Goal: Information Seeking & Learning: Learn about a topic

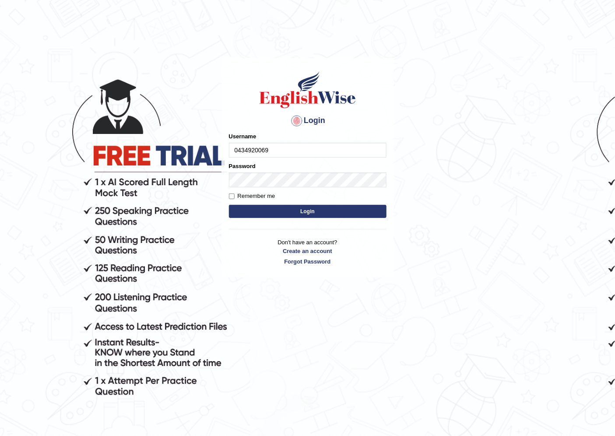
type input "0434920069"
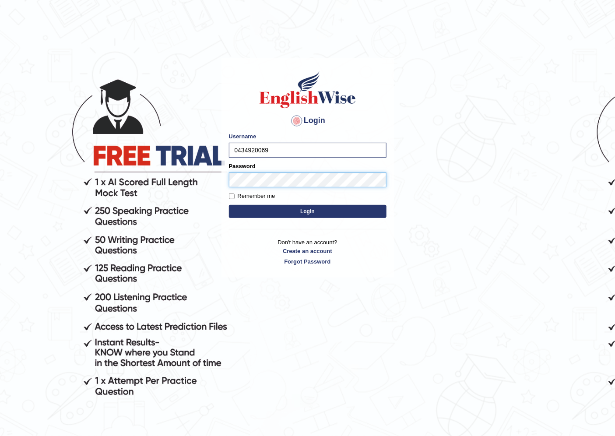
click at [229, 205] on button "Login" at bounding box center [307, 211] width 157 height 13
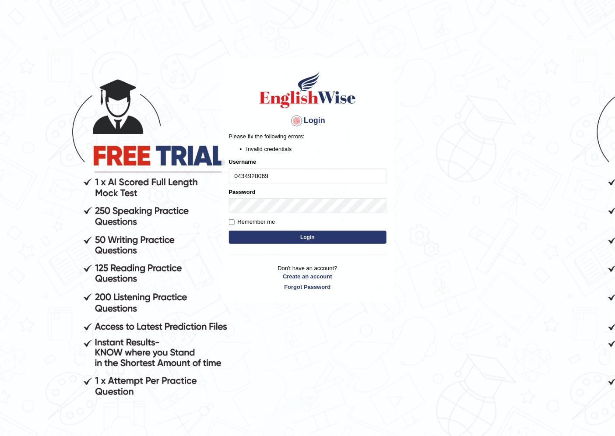
click at [291, 179] on input "0434920069" at bounding box center [307, 175] width 157 height 15
type input "0"
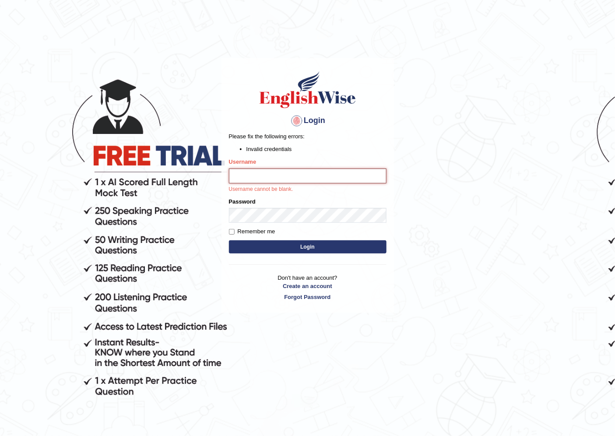
click at [260, 171] on input "Username" at bounding box center [307, 175] width 157 height 15
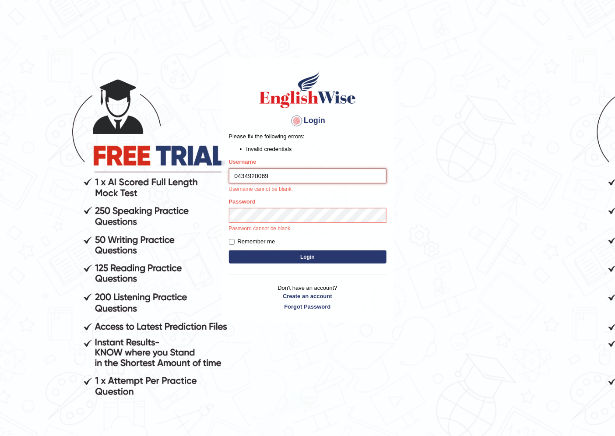
type input "0434920069"
click at [248, 207] on div "Password Password cannot be blank." at bounding box center [307, 214] width 157 height 35
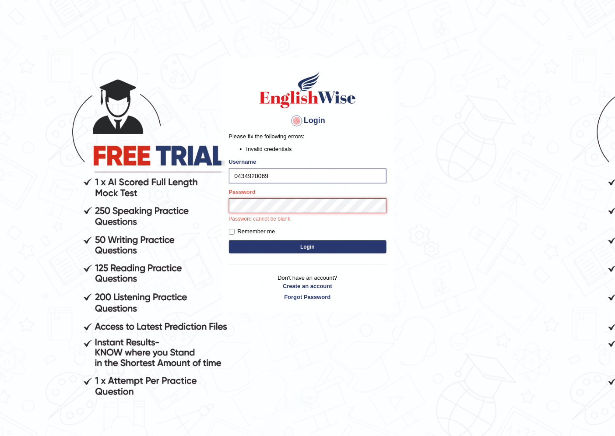
click at [229, 240] on button "Login" at bounding box center [307, 246] width 157 height 13
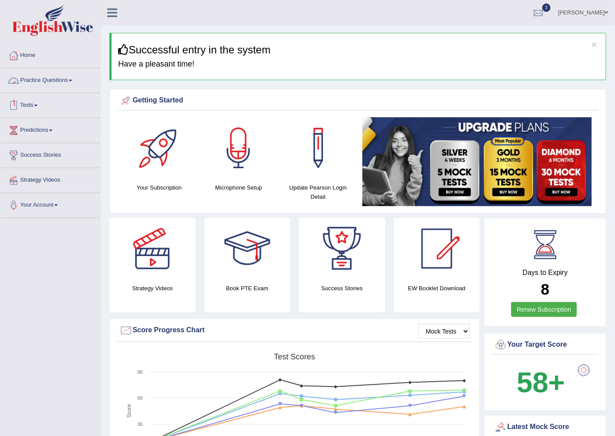
click at [66, 77] on link "Practice Questions" at bounding box center [50, 79] width 100 height 22
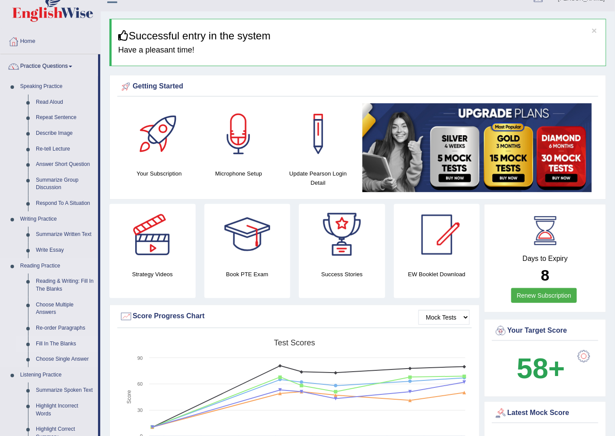
scroll to position [146, 0]
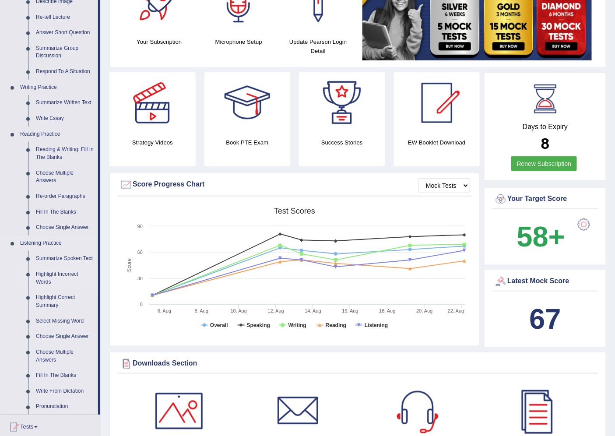
click at [59, 273] on link "Highlight Incorrect Words" at bounding box center [65, 277] width 66 height 23
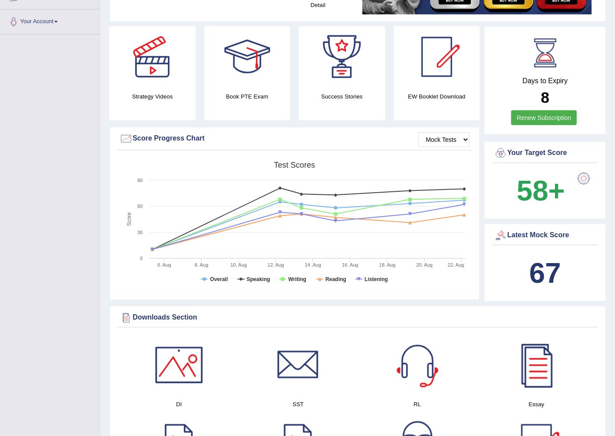
scroll to position [301, 0]
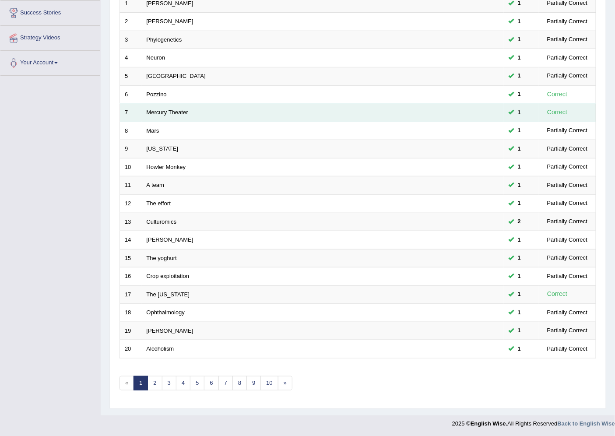
scroll to position [143, 0]
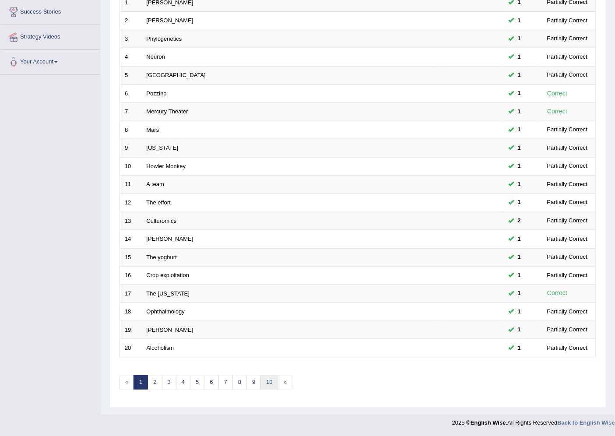
click at [272, 380] on link "10" at bounding box center [268, 382] width 17 height 14
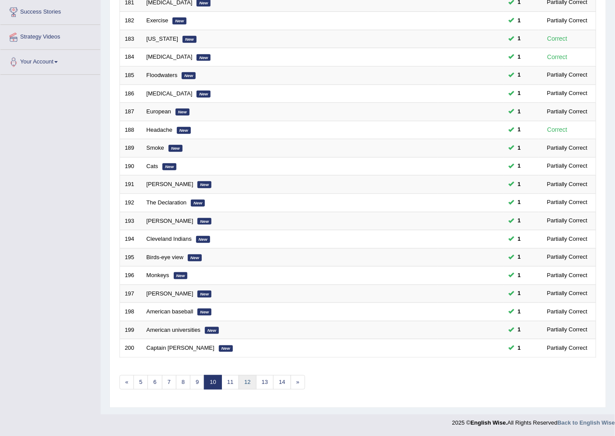
click at [250, 379] on link "12" at bounding box center [246, 382] width 17 height 14
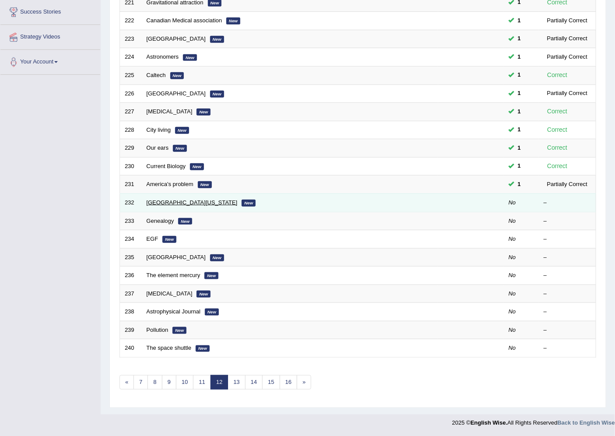
click at [160, 203] on link "Gulf of Alaska" at bounding box center [192, 202] width 91 height 7
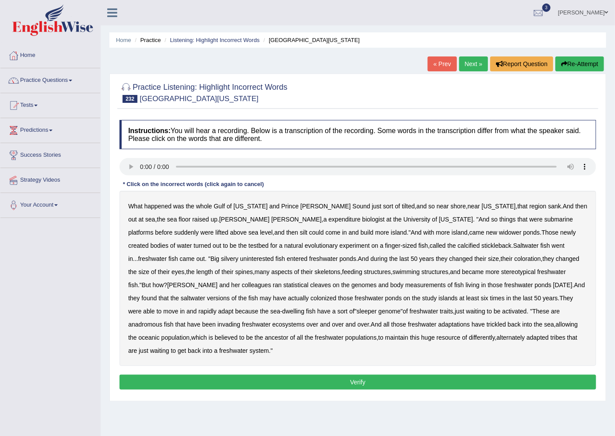
click at [329, 218] on b "expenditure" at bounding box center [345, 219] width 32 height 7
click at [43, 76] on link "Practice Questions" at bounding box center [50, 79] width 100 height 22
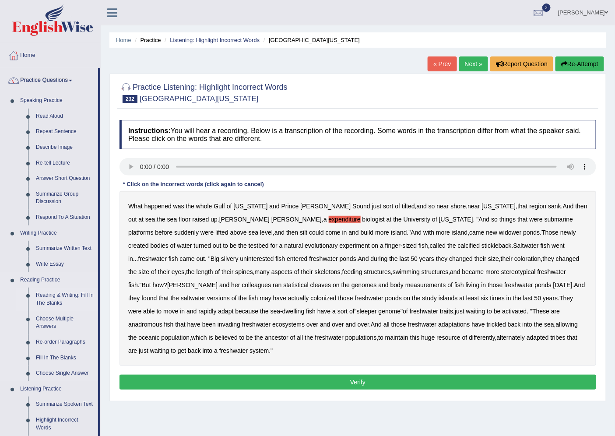
click at [42, 300] on link "Reading & Writing: Fill In The Blanks" at bounding box center [65, 298] width 66 height 23
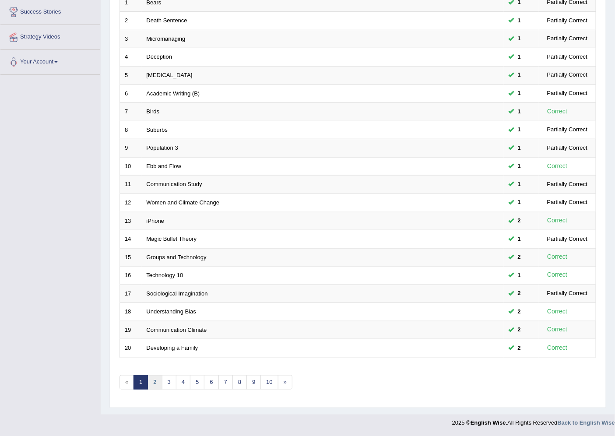
click at [150, 381] on link "2" at bounding box center [154, 382] width 14 height 14
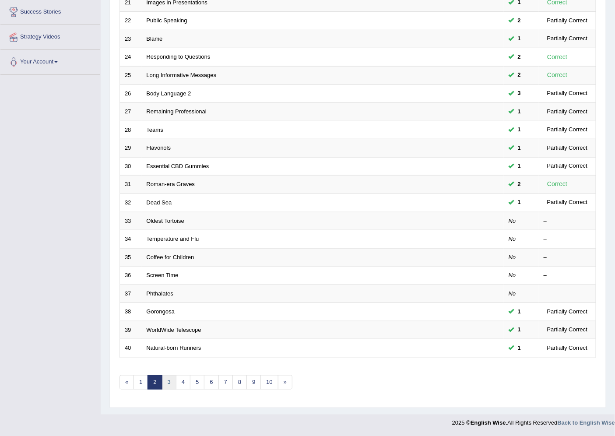
click at [169, 385] on link "3" at bounding box center [169, 382] width 14 height 14
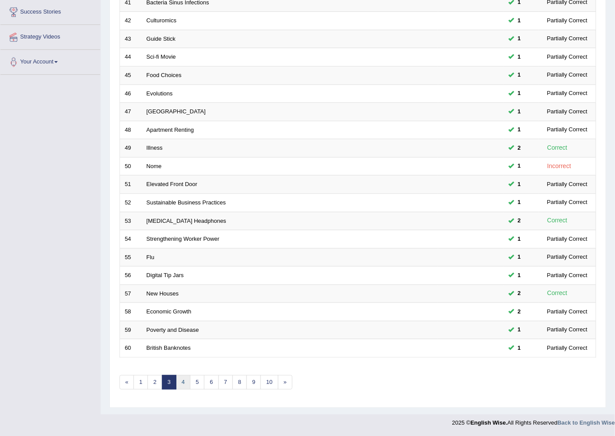
scroll to position [143, 0]
click at [184, 386] on link "4" at bounding box center [183, 382] width 14 height 14
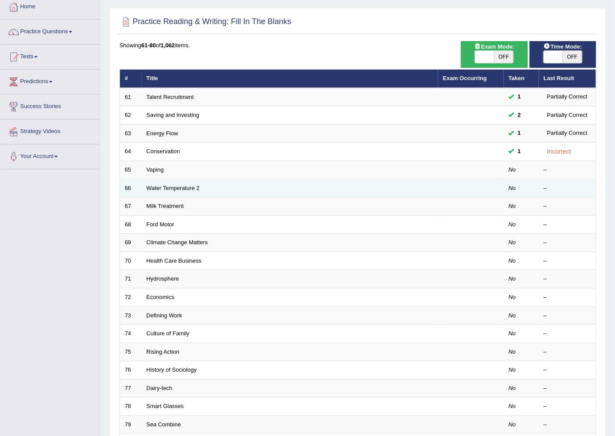
scroll to position [49, 0]
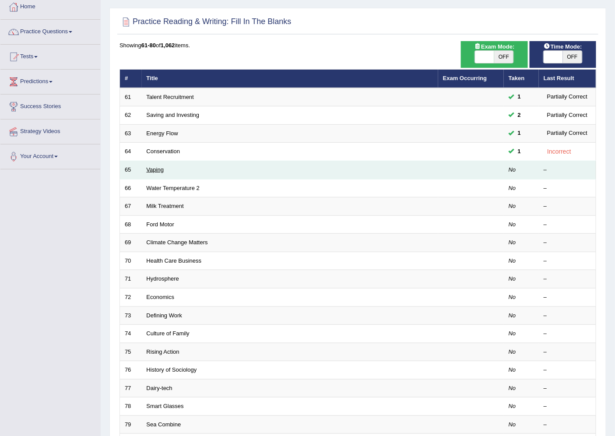
click at [154, 168] on link "Vaping" at bounding box center [155, 169] width 17 height 7
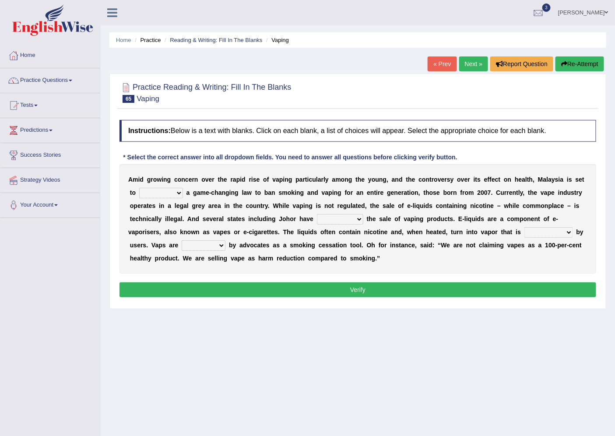
click at [152, 198] on div "A m i d g r o w i n g c o n c e r n o v e r t h e r a p i d r i s e o f v a p i…" at bounding box center [357, 218] width 476 height 109
click at [163, 193] on select "introduce adapt lift enroll" at bounding box center [161, 193] width 44 height 10
select select "enroll"
click at [139, 188] on select "introduce adapt lift enroll" at bounding box center [161, 193] width 44 height 10
click at [330, 220] on select "proposed proliferated prohibited promoted" at bounding box center [340, 219] width 46 height 10
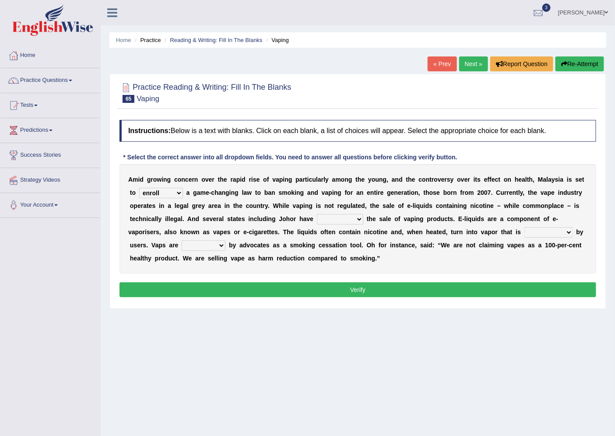
select select "promoted"
click at [317, 214] on select "proposed proliferated prohibited promoted" at bounding box center [340, 219] width 46 height 10
click at [530, 233] on select "comprised inhaled compressed exhaled" at bounding box center [548, 232] width 49 height 10
select select "inhaled"
click at [524, 227] on select "comprised inhaled compressed exhaled" at bounding box center [548, 232] width 49 height 10
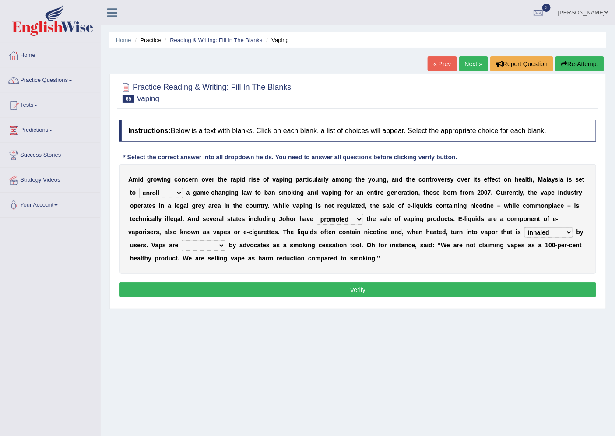
click at [199, 244] on select "touted despised criticized destroyed" at bounding box center [204, 245] width 44 height 10
click at [208, 244] on select "touted despised criticized destroyed" at bounding box center [204, 245] width 44 height 10
click at [212, 246] on select "touted despised criticized destroyed" at bounding box center [204, 245] width 44 height 10
select select "destroyed"
click at [182, 240] on select "touted despised criticized destroyed" at bounding box center [204, 245] width 44 height 10
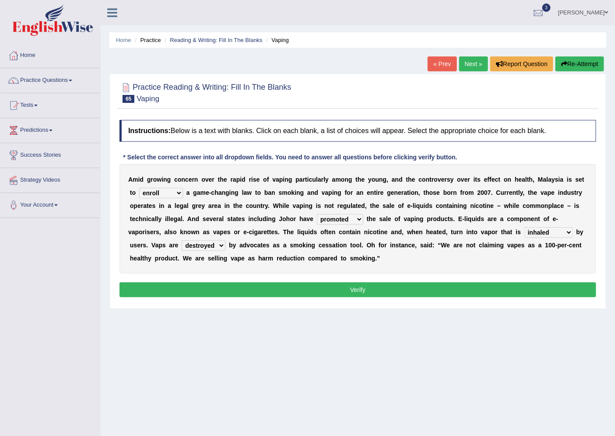
click at [278, 290] on button "Verify" at bounding box center [357, 289] width 476 height 15
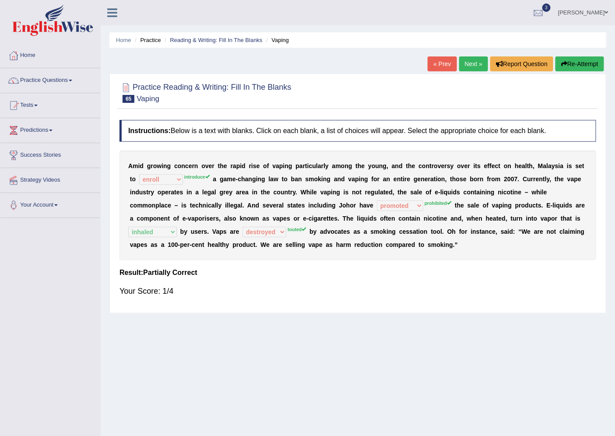
click at [579, 67] on button "Re-Attempt" at bounding box center [579, 63] width 49 height 15
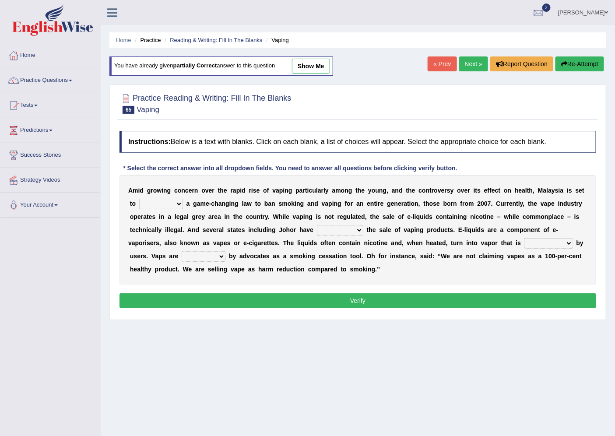
click at [174, 202] on select "introduce adapt lift enroll" at bounding box center [161, 204] width 44 height 10
select select "introduce"
click at [139, 199] on select "introduce adapt lift enroll" at bounding box center [161, 204] width 44 height 10
click at [360, 228] on select "proposed proliferated prohibited promoted" at bounding box center [340, 230] width 46 height 10
select select "prohibited"
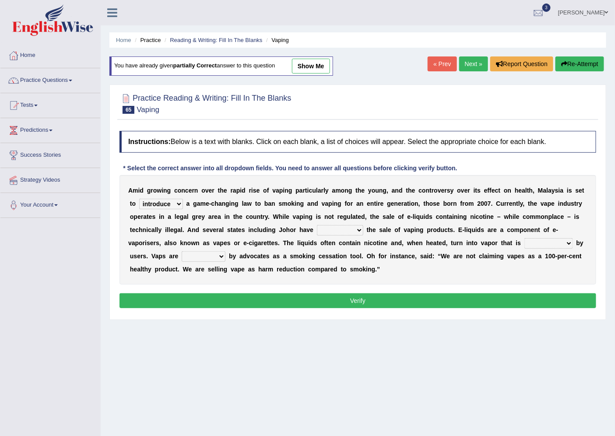
click at [317, 225] on select "proposed proliferated prohibited promoted" at bounding box center [340, 230] width 46 height 10
click at [210, 252] on select "touted despised criticized destroyed" at bounding box center [204, 256] width 44 height 10
select select "touted"
click at [182, 251] on select "touted despised criticized destroyed" at bounding box center [204, 256] width 44 height 10
drag, startPoint x: 553, startPoint y: 233, endPoint x: 546, endPoint y: 241, distance: 10.2
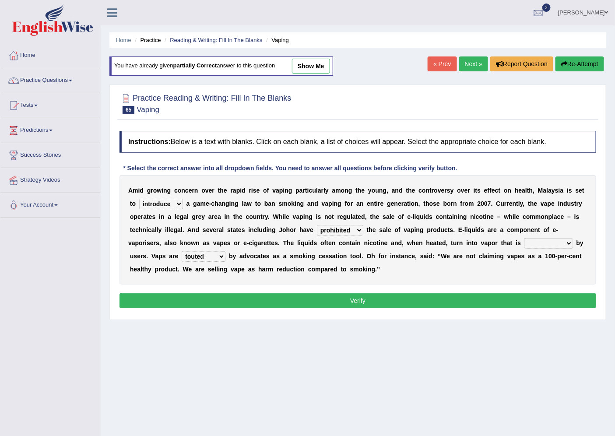
click at [549, 236] on div "A m i d g r o w i n g c o n c e r n o v e r t h e r a p i d r i s e o f v a p i…" at bounding box center [357, 229] width 476 height 109
click at [545, 241] on select "comprised inhaled compressed exhaled" at bounding box center [548, 243] width 49 height 10
click at [524, 238] on select "comprised inhaled compressed exhaled" at bounding box center [548, 243] width 49 height 10
drag, startPoint x: 546, startPoint y: 230, endPoint x: 546, endPoint y: 243, distance: 12.7
click at [546, 235] on div "A m i d g r o w i n g c o n c e r n o v e r t h e r a p i d r i s e o f v a p i…" at bounding box center [357, 229] width 476 height 109
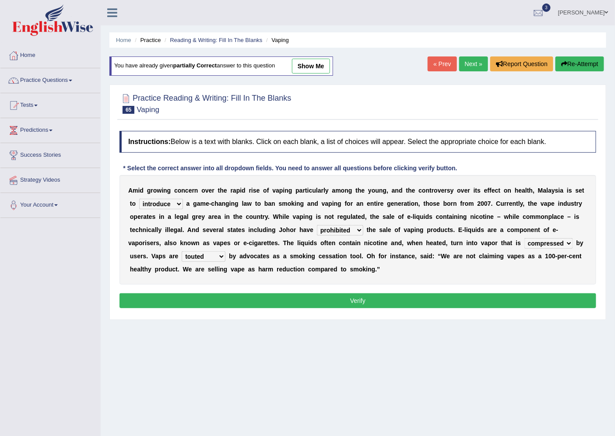
click at [547, 243] on select "comprised inhaled compressed exhaled" at bounding box center [548, 243] width 49 height 10
select select "inhaled"
click at [524, 238] on select "comprised inhaled compressed exhaled" at bounding box center [548, 243] width 49 height 10
click at [169, 203] on select "introduce adapt lift enroll" at bounding box center [161, 204] width 44 height 10
click at [139, 199] on select "introduce adapt lift enroll" at bounding box center [161, 204] width 44 height 10
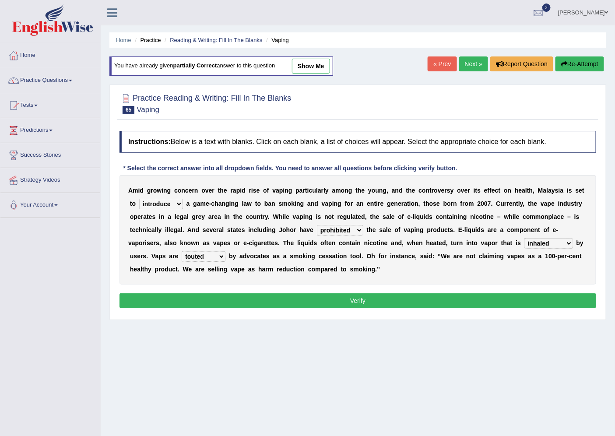
click at [211, 255] on select "touted despised criticized destroyed" at bounding box center [204, 256] width 44 height 10
click at [182, 251] on select "touted despised criticized destroyed" at bounding box center [204, 256] width 44 height 10
click at [288, 301] on button "Verify" at bounding box center [357, 300] width 476 height 15
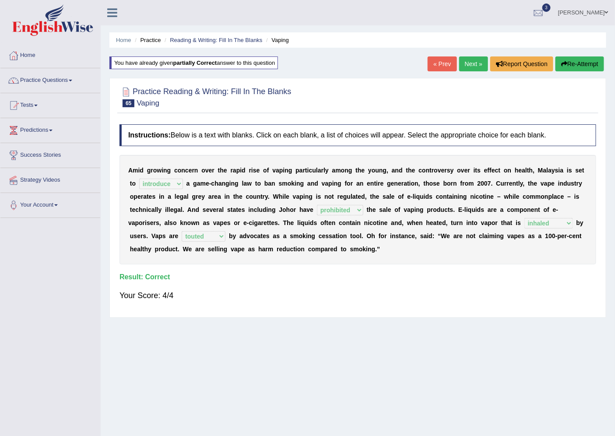
click at [474, 64] on link "Next »" at bounding box center [473, 63] width 29 height 15
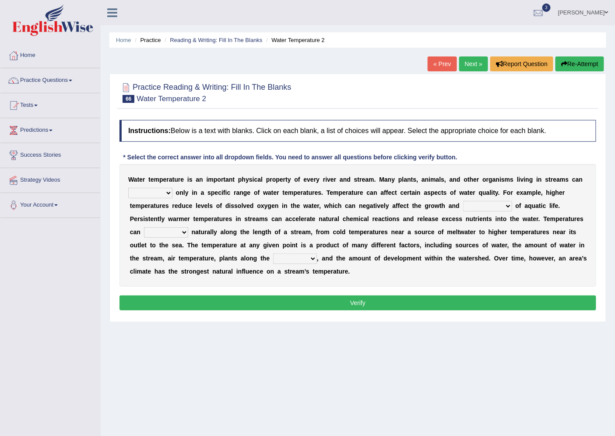
click at [148, 189] on select "wither perish flourish deteriorate" at bounding box center [150, 193] width 44 height 10
click at [105, 386] on div "Home Practice Reading & Writing: Fill In The Blanks Water Temperature 2 « Prev …" at bounding box center [358, 218] width 514 height 437
click at [45, 75] on link "Practice Questions" at bounding box center [50, 79] width 100 height 22
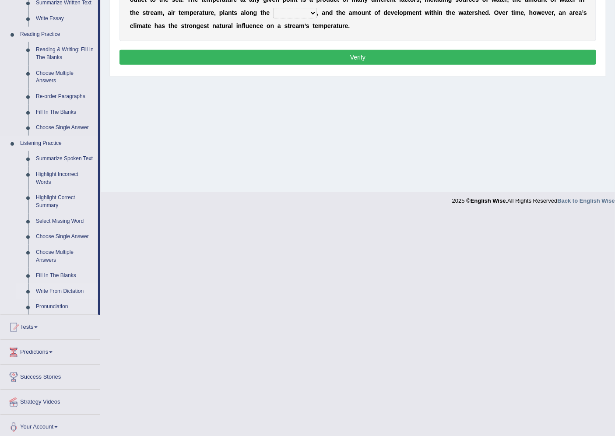
scroll to position [250, 0]
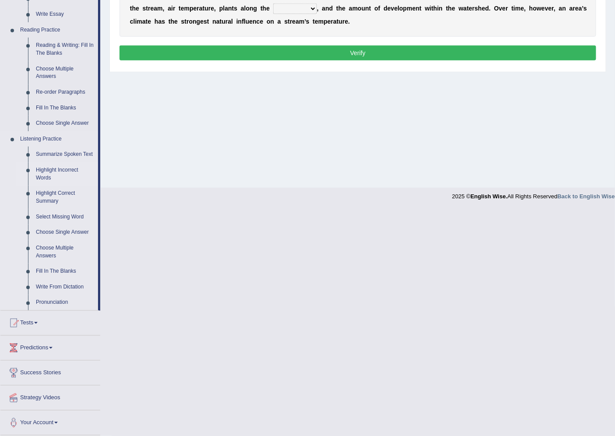
click at [61, 171] on link "Highlight Incorrect Words" at bounding box center [65, 173] width 66 height 23
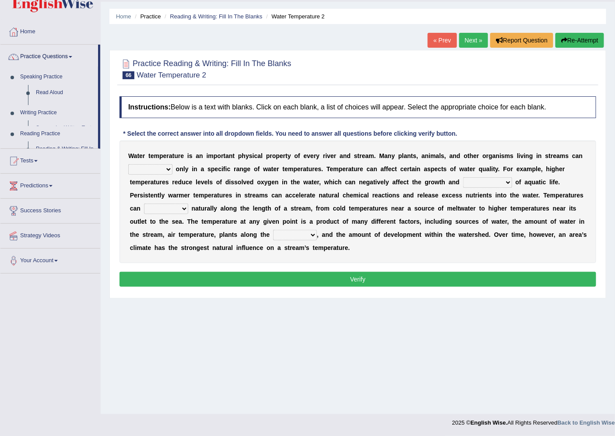
scroll to position [23, 0]
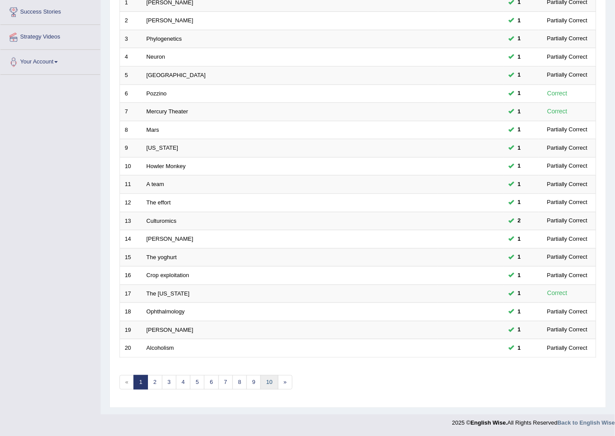
click at [270, 381] on link "10" at bounding box center [268, 382] width 17 height 14
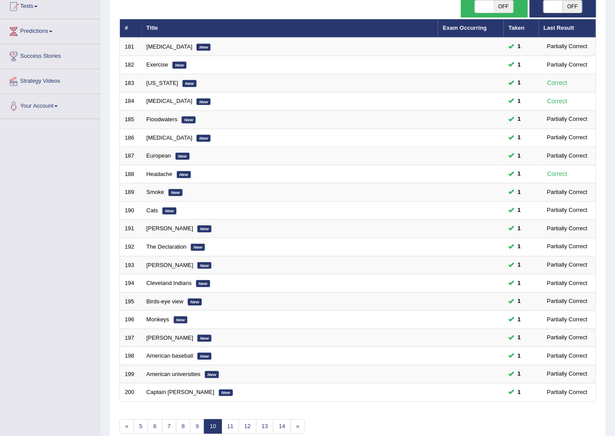
scroll to position [143, 0]
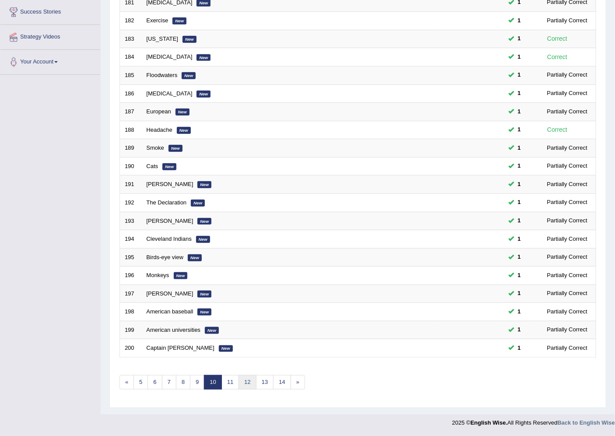
click at [254, 385] on link "12" at bounding box center [246, 382] width 17 height 14
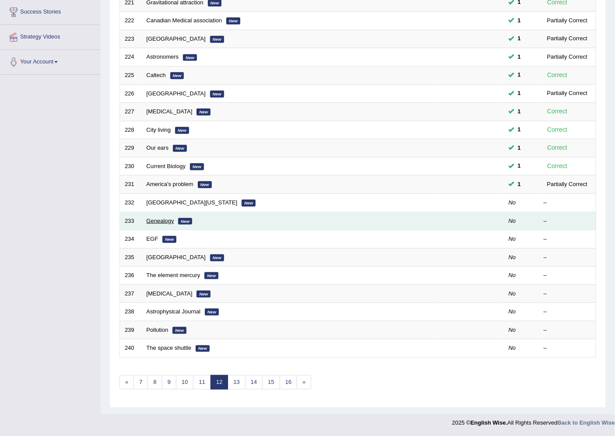
click at [159, 218] on link "Genealogy" at bounding box center [161, 220] width 28 height 7
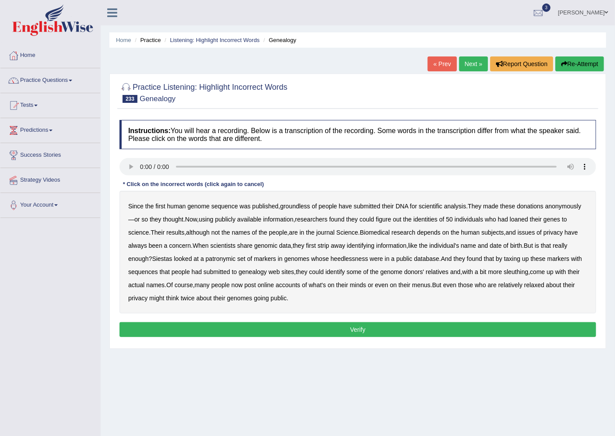
click at [305, 204] on b "groundless" at bounding box center [295, 206] width 30 height 7
click at [164, 259] on b "Siestas" at bounding box center [162, 258] width 20 height 7
click at [233, 261] on b "patronymic" at bounding box center [221, 258] width 30 height 7
click at [357, 258] on b "heedlessness" at bounding box center [349, 258] width 38 height 7
click at [520, 257] on b "taxing" at bounding box center [512, 258] width 16 height 7
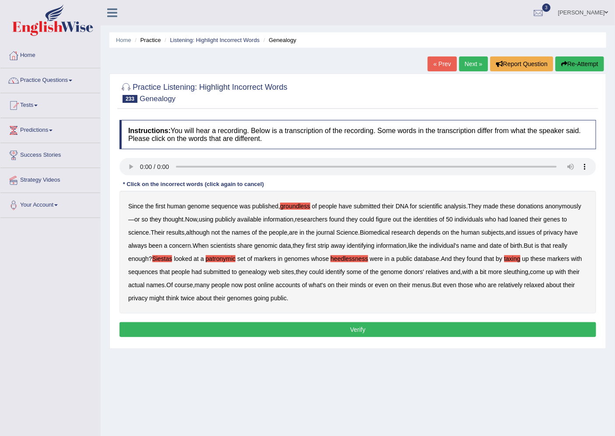
click at [278, 324] on button "Verify" at bounding box center [357, 329] width 476 height 15
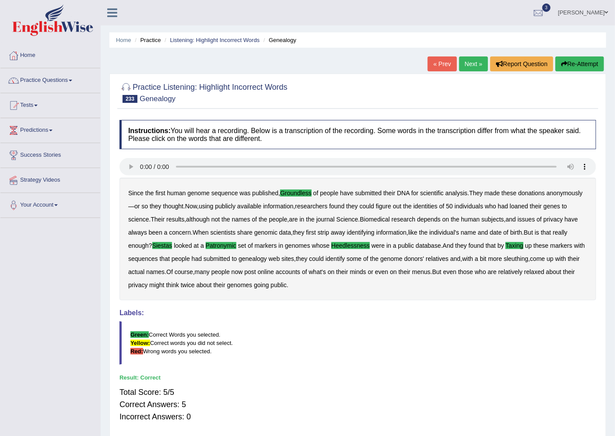
click at [465, 63] on link "Next »" at bounding box center [473, 63] width 29 height 15
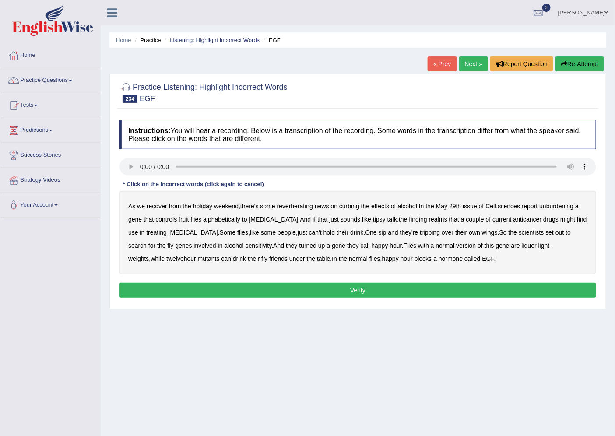
click at [297, 206] on b "reverberating" at bounding box center [295, 206] width 36 height 7
click at [518, 203] on b "silences" at bounding box center [509, 206] width 22 height 7
click at [570, 205] on b "unburdening" at bounding box center [556, 206] width 34 height 7
click at [239, 217] on b "alphabetically" at bounding box center [221, 219] width 37 height 7
click at [429, 220] on b "realms" at bounding box center [438, 219] width 18 height 7
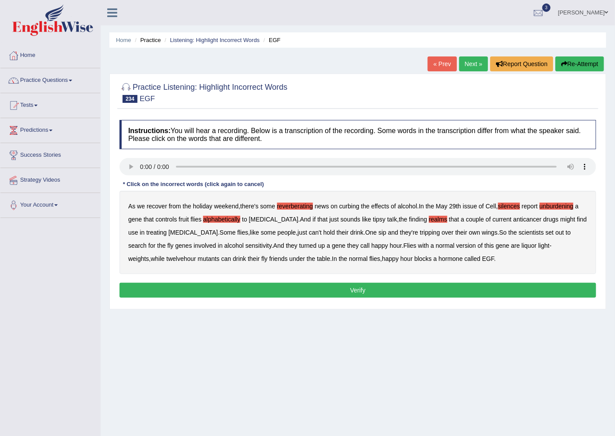
click at [196, 255] on b "twelvehour" at bounding box center [181, 258] width 30 height 7
click at [416, 290] on button "Verify" at bounding box center [357, 290] width 476 height 15
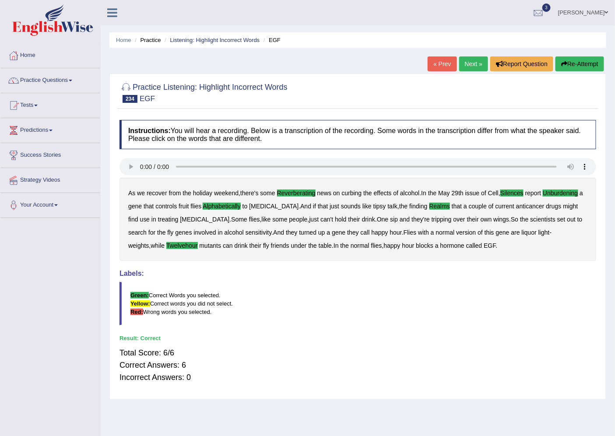
click at [471, 64] on link "Next »" at bounding box center [473, 63] width 29 height 15
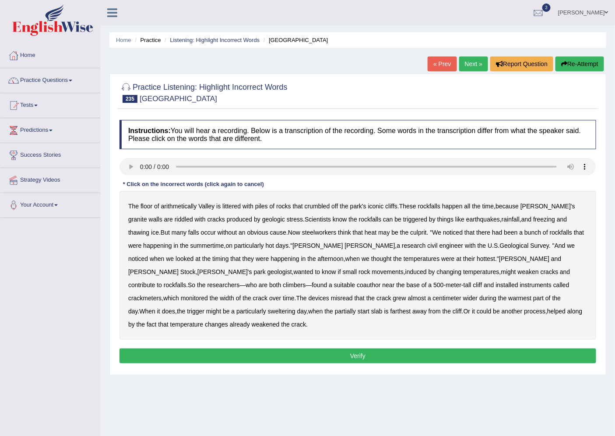
click at [178, 207] on b "arithmetically" at bounding box center [179, 206] width 36 height 7
click at [182, 204] on b "arithmetically" at bounding box center [179, 206] width 36 height 7
click at [302, 231] on b "steelworkers" at bounding box center [319, 232] width 35 height 7
click at [357, 283] on b "coauthor" at bounding box center [369, 284] width 24 height 7
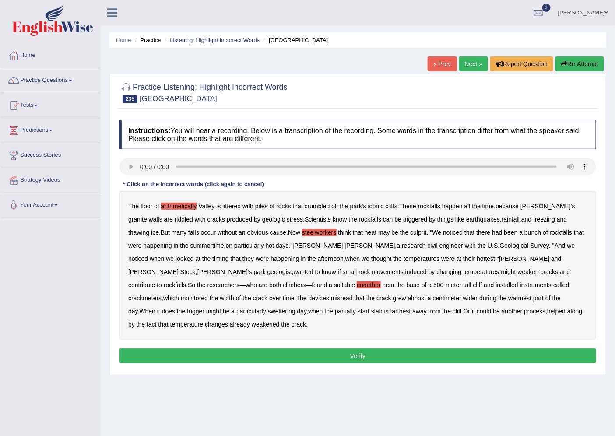
click at [331, 299] on b "misread" at bounding box center [342, 297] width 22 height 7
click at [357, 309] on b "start" at bounding box center [363, 311] width 12 height 7
click at [404, 348] on button "Verify" at bounding box center [357, 355] width 476 height 15
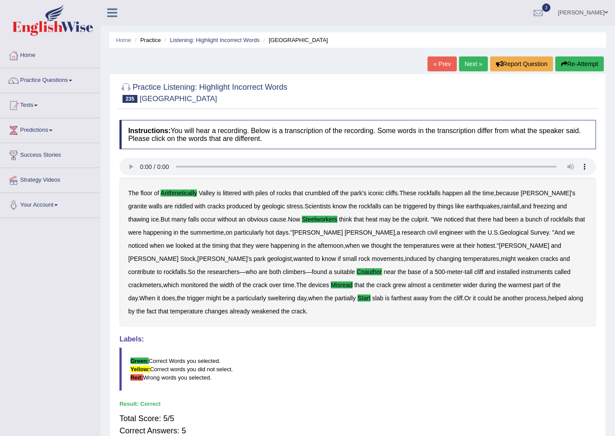
click at [466, 59] on link "Next »" at bounding box center [473, 63] width 29 height 15
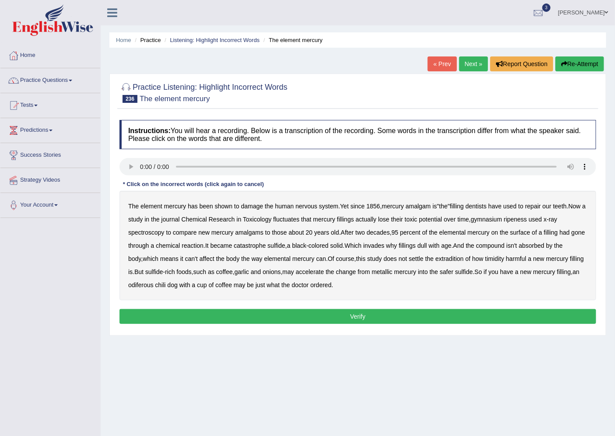
click at [309, 213] on div "The element mercury has been shown to damage the human nervous system . Yet sin…" at bounding box center [357, 245] width 476 height 109
click at [299, 216] on b "fluctuates" at bounding box center [286, 219] width 26 height 7
click at [502, 219] on b "gymnasium" at bounding box center [486, 219] width 31 height 7
click at [527, 216] on b "ripeness" at bounding box center [515, 219] width 23 height 7
click at [266, 245] on b "catastrophe" at bounding box center [250, 245] width 32 height 7
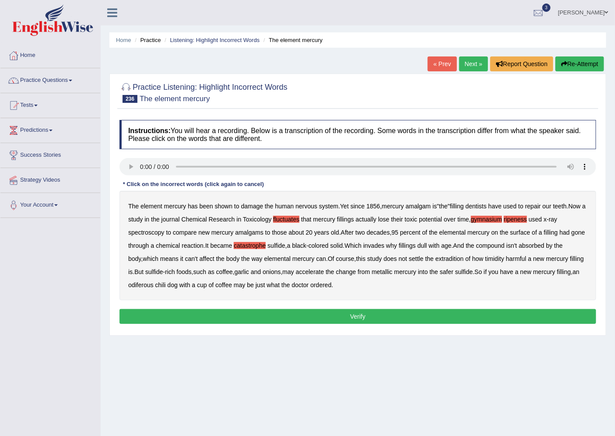
click at [453, 260] on b "extradition" at bounding box center [449, 258] width 28 height 7
click at [500, 259] on b "timidity" at bounding box center [494, 258] width 19 height 7
click at [355, 315] on button "Verify" at bounding box center [357, 316] width 476 height 15
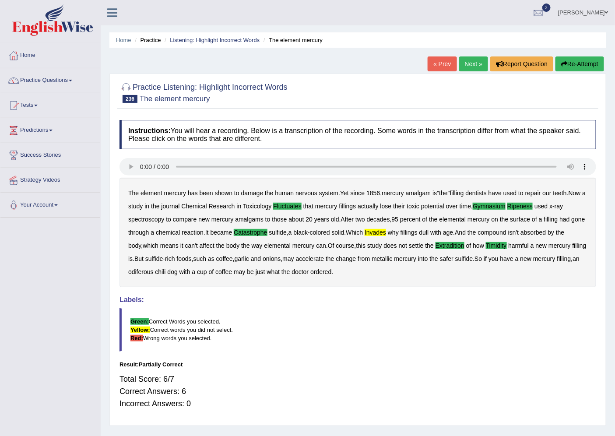
click at [463, 66] on link "Next »" at bounding box center [473, 63] width 29 height 15
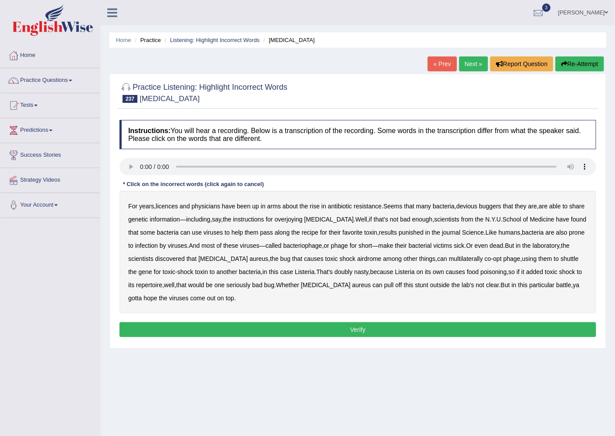
click at [173, 203] on b "licences" at bounding box center [167, 206] width 22 height 7
click at [342, 206] on b "antibiotic" at bounding box center [340, 206] width 24 height 7
click at [340, 204] on b "antibiotic" at bounding box center [340, 206] width 24 height 7
click at [302, 218] on b "overjoying" at bounding box center [288, 219] width 28 height 7
click at [125, 38] on link "Home" at bounding box center [123, 40] width 15 height 7
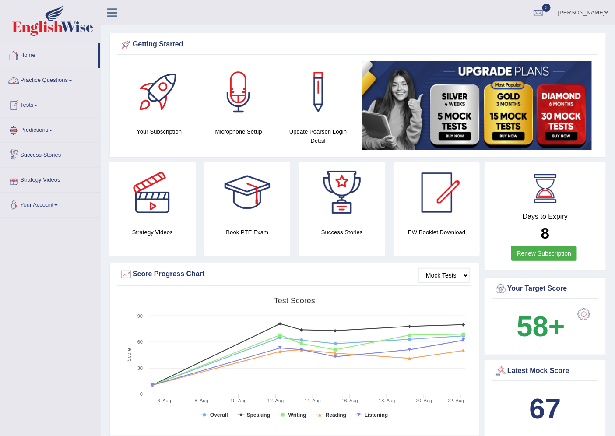
click at [36, 80] on link "Practice Questions" at bounding box center [50, 79] width 100 height 22
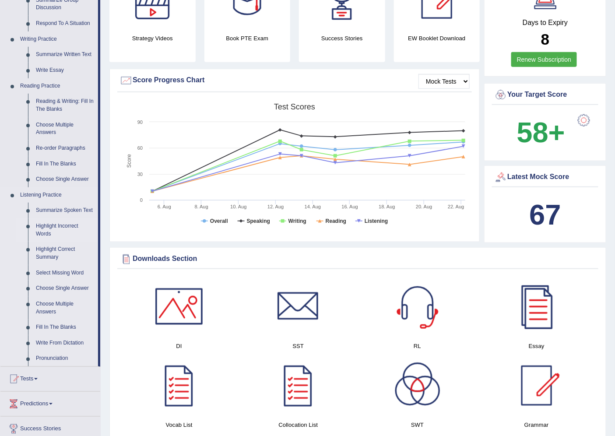
scroll to position [194, 0]
click at [54, 326] on link "Fill In The Blanks" at bounding box center [65, 327] width 66 height 16
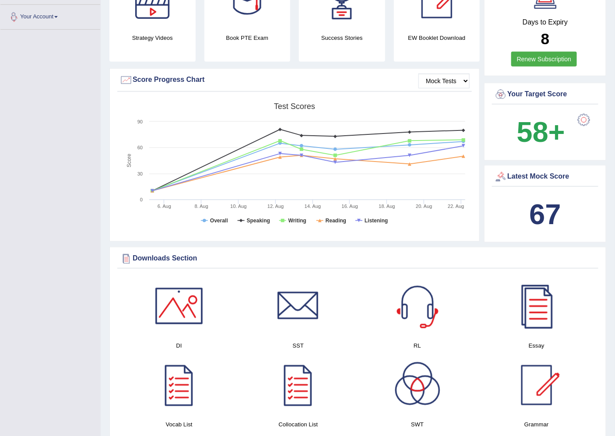
scroll to position [227, 0]
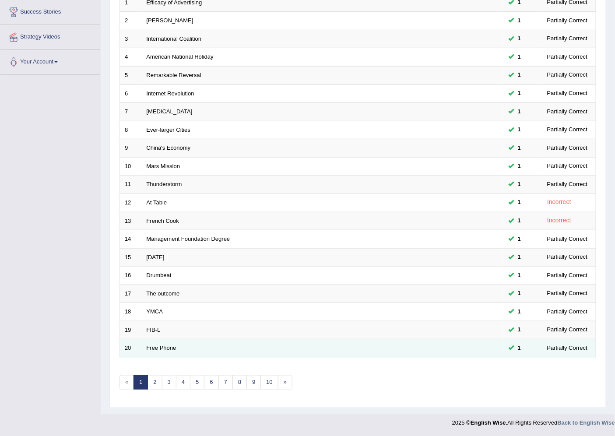
scroll to position [143, 0]
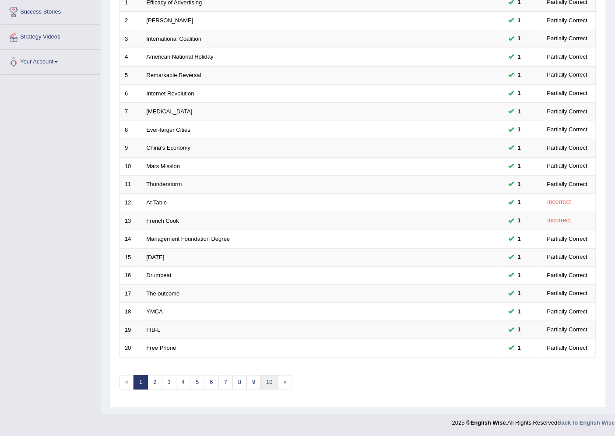
click at [275, 382] on link "10" at bounding box center [268, 382] width 17 height 14
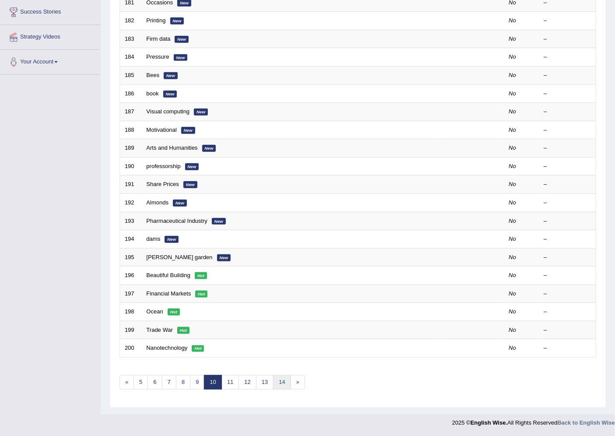
click at [286, 383] on link "14" at bounding box center [281, 382] width 17 height 14
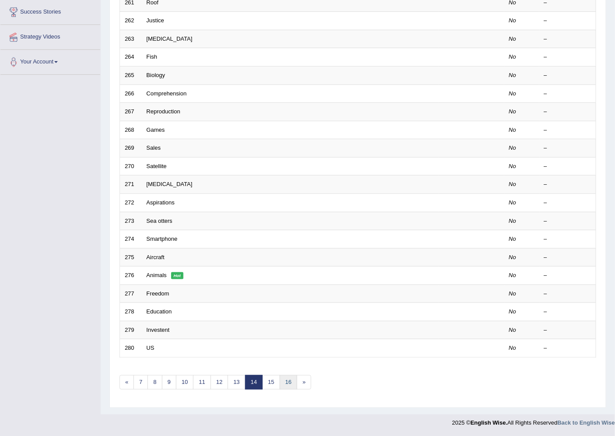
click at [292, 381] on link "16" at bounding box center [288, 382] width 17 height 14
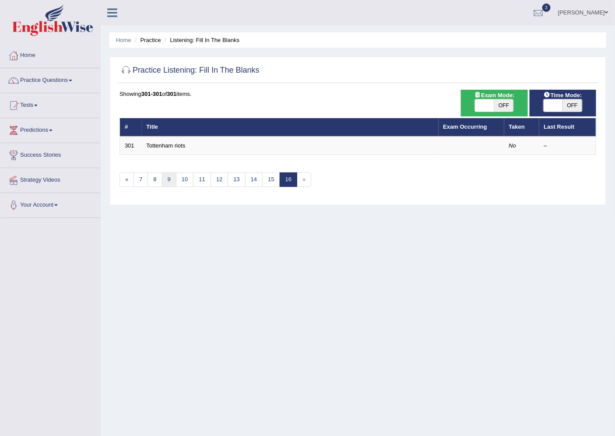
click at [173, 180] on link "9" at bounding box center [169, 179] width 14 height 14
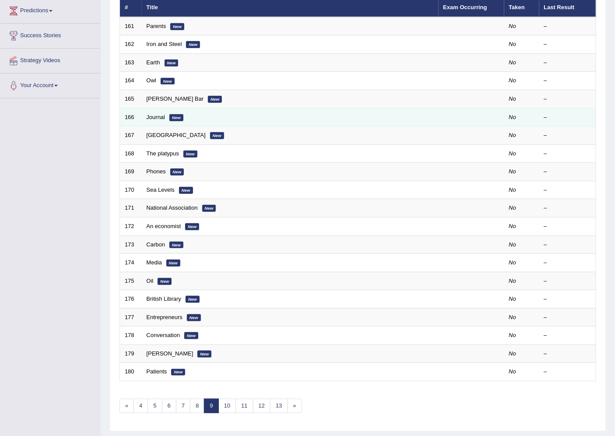
scroll to position [143, 0]
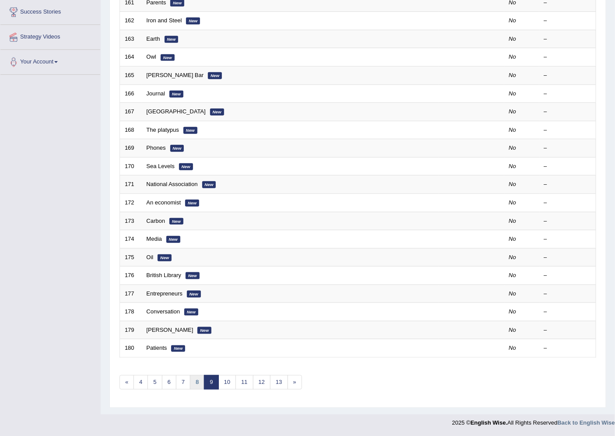
click at [194, 384] on link "8" at bounding box center [197, 382] width 14 height 14
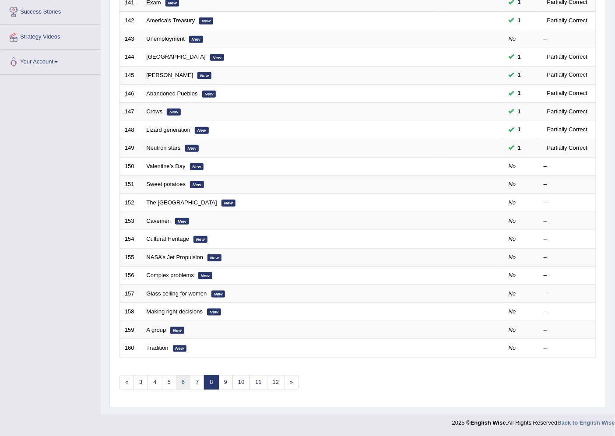
click at [182, 381] on link "6" at bounding box center [183, 382] width 14 height 14
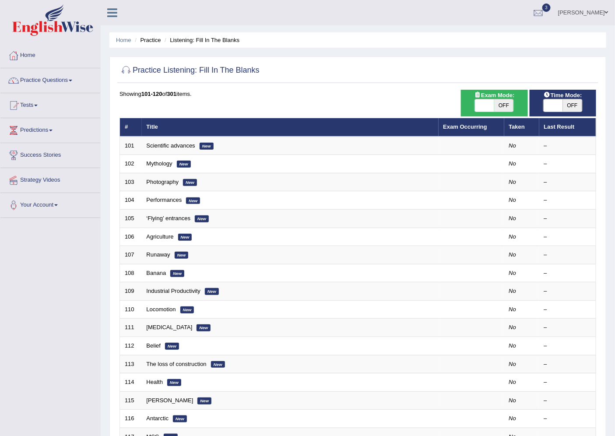
scroll to position [143, 0]
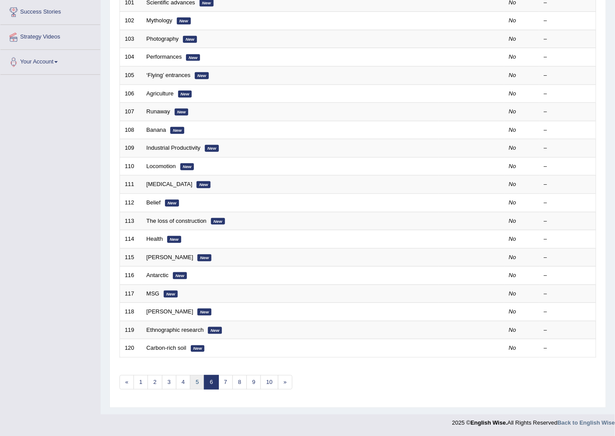
click at [196, 383] on link "5" at bounding box center [197, 382] width 14 height 14
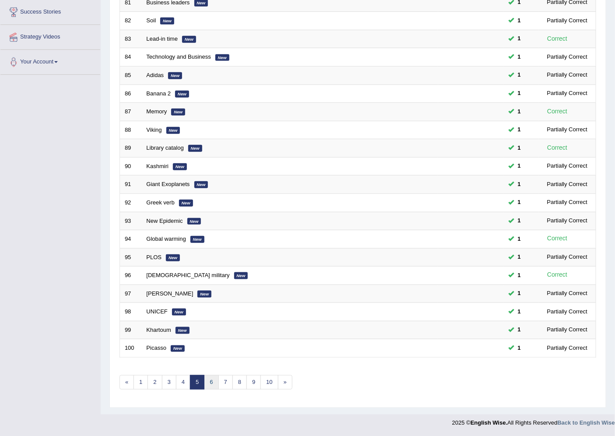
click at [207, 383] on link "6" at bounding box center [211, 382] width 14 height 14
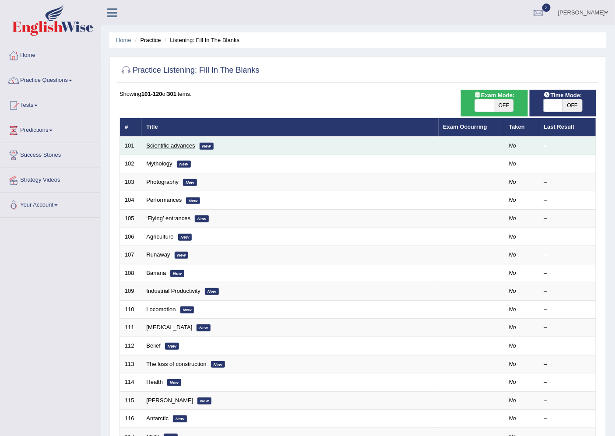
click at [168, 143] on link "Scientific advances" at bounding box center [171, 145] width 49 height 7
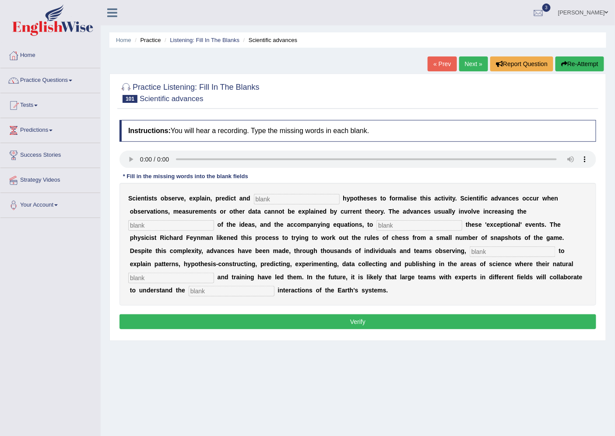
click at [198, 288] on input "text" at bounding box center [232, 291] width 86 height 10
type input "complex"
click at [139, 278] on input "text" at bounding box center [171, 278] width 86 height 10
type input "curriocity"
click at [502, 246] on input "text" at bounding box center [512, 251] width 86 height 10
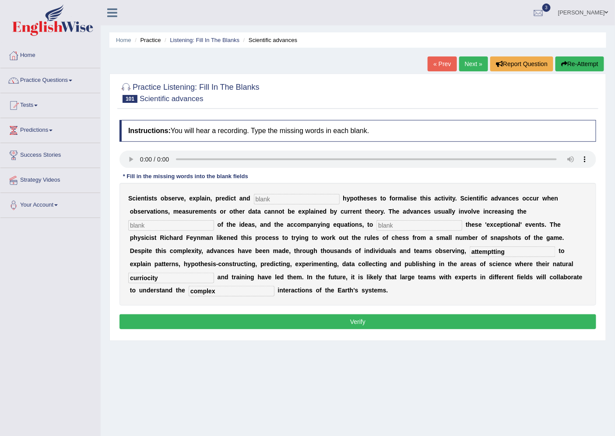
type input "attemptting"
click at [294, 199] on input "text" at bounding box center [297, 199] width 86 height 10
type input "construct"
click at [195, 222] on input "text" at bounding box center [171, 225] width 86 height 10
type input "complexity"
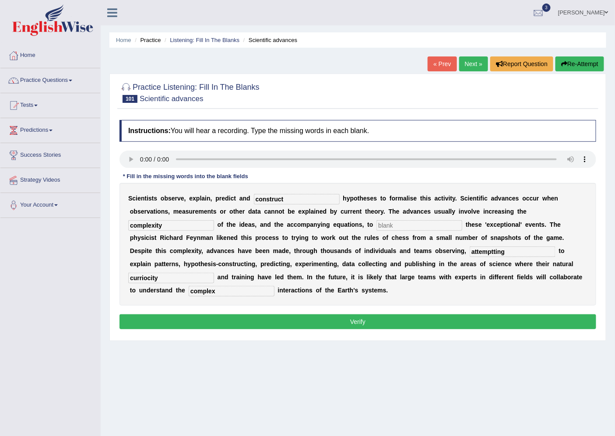
click at [388, 227] on input "text" at bounding box center [419, 225] width 86 height 10
type input "question"
click at [352, 320] on button "Verify" at bounding box center [357, 321] width 476 height 15
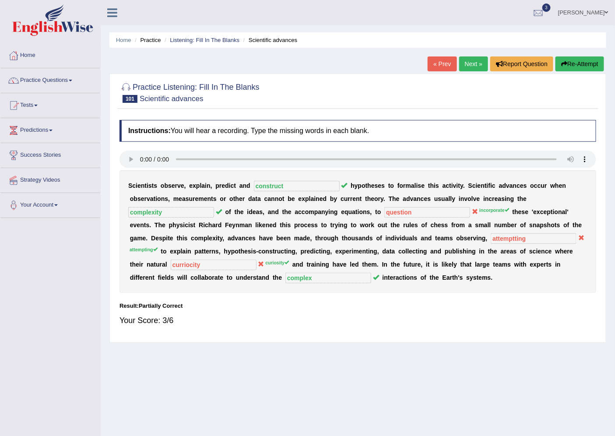
click at [473, 63] on link "Next »" at bounding box center [473, 63] width 29 height 15
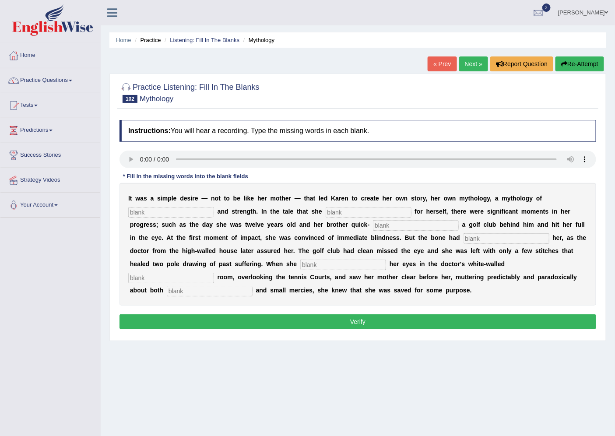
click at [191, 212] on input "text" at bounding box center [171, 212] width 86 height 10
type input "difference"
type input "constructed"
type input "swan"
type input "o"
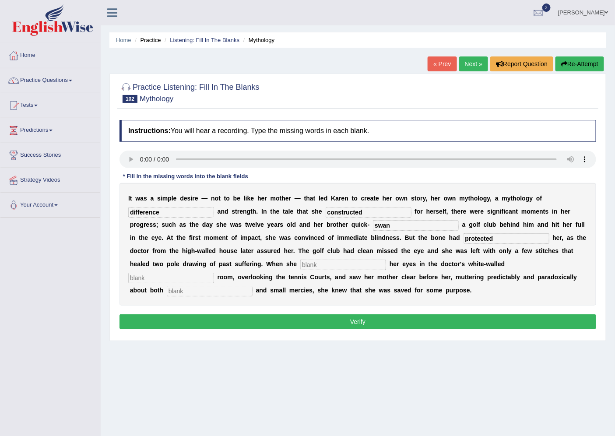
type input "protected"
type input "opened"
type input "consulting"
type input "miracles"
click at [283, 322] on button "Verify" at bounding box center [357, 321] width 476 height 15
